Goal: Browse casually

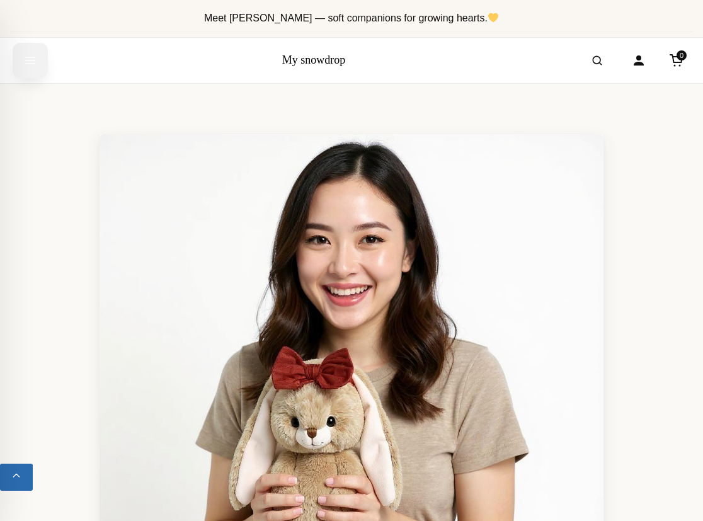
click at [31, 57] on icon "Open menu" at bounding box center [30, 60] width 9 height 6
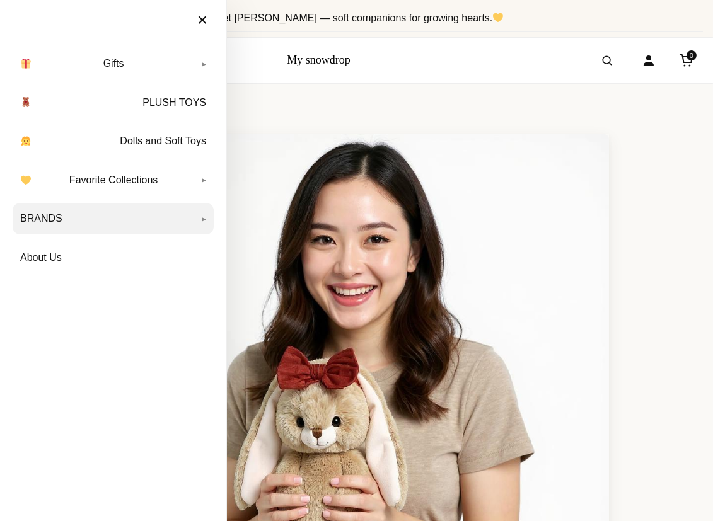
click at [137, 206] on link "BRANDS" at bounding box center [113, 219] width 201 height 32
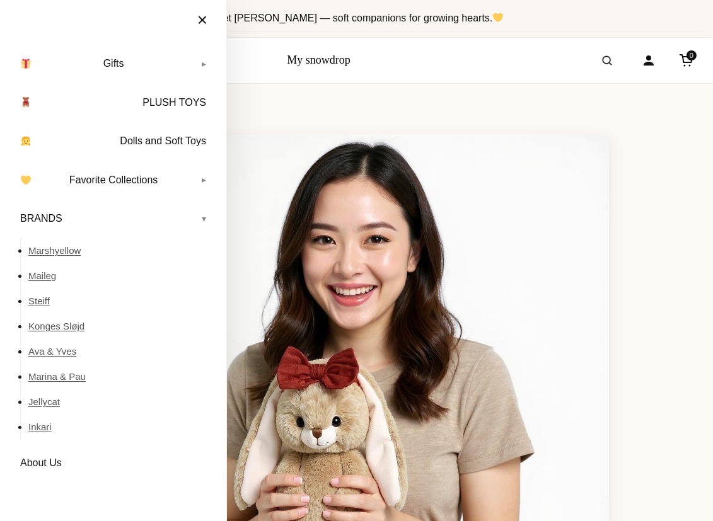
click at [397, 66] on div "My snowdrop 0" at bounding box center [356, 60] width 713 height 45
click at [319, 62] on link "My snowdrop" at bounding box center [319, 60] width 64 height 13
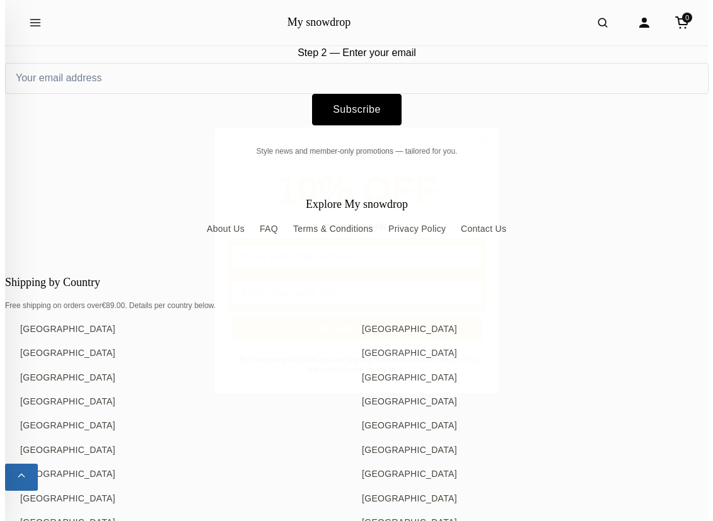
scroll to position [9479, 0]
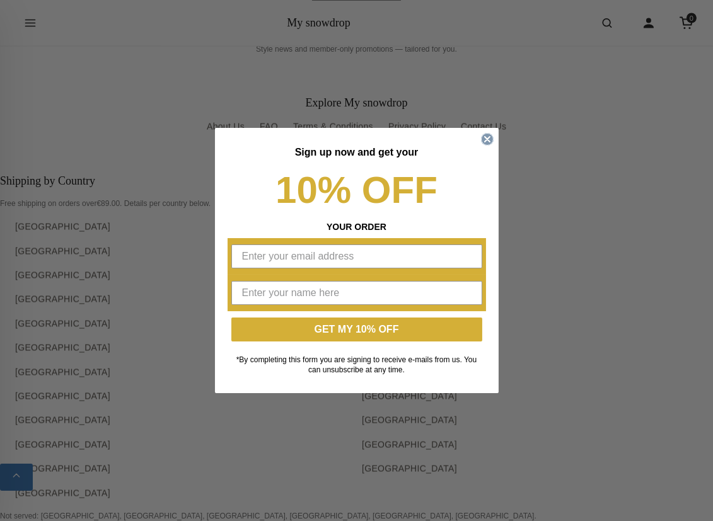
click at [482, 143] on icon "Close dialog" at bounding box center [487, 139] width 13 height 13
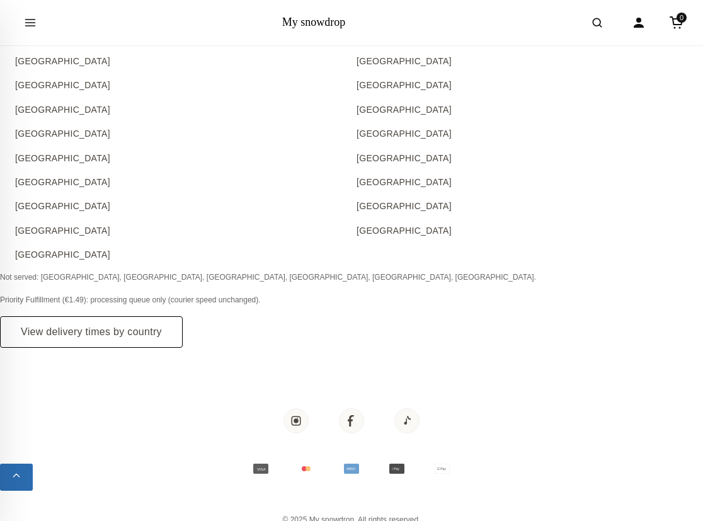
scroll to position [9662, 0]
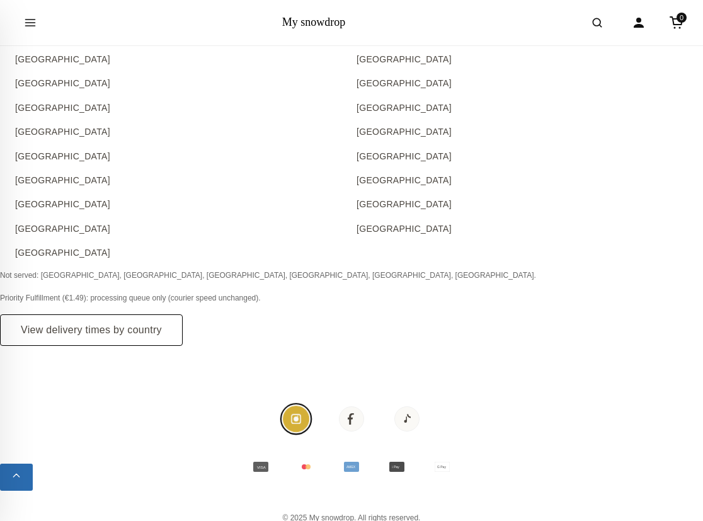
click at [294, 413] on icon "Instagram" at bounding box center [297, 419] width 12 height 12
